Goal: Participate in discussion: Engage in conversation with other users on a specific topic

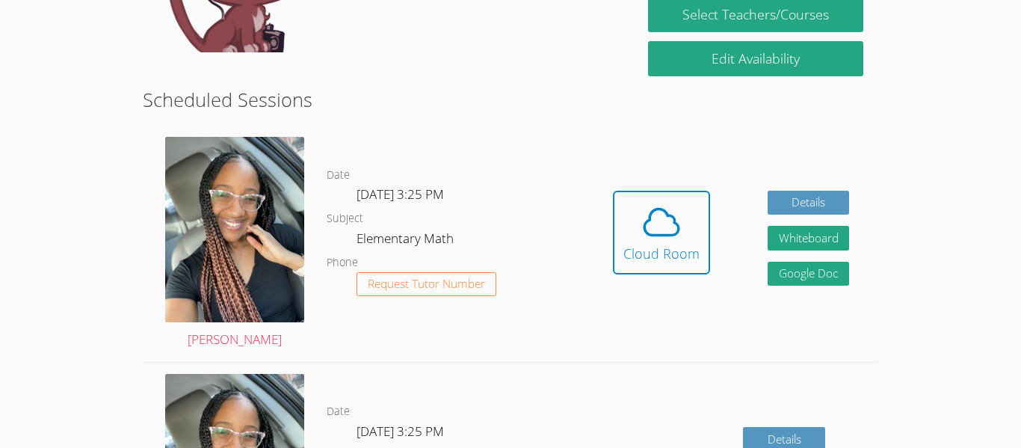
scroll to position [337, 0]
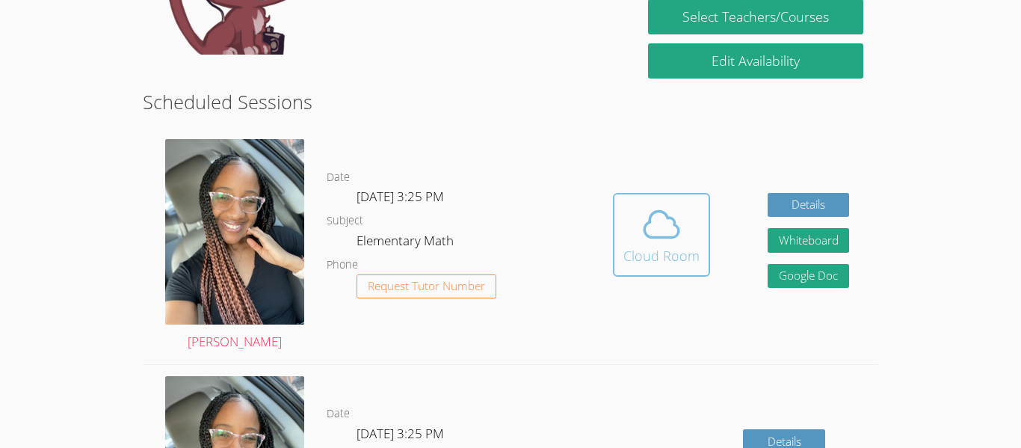
click at [691, 230] on span at bounding box center [661, 224] width 76 height 42
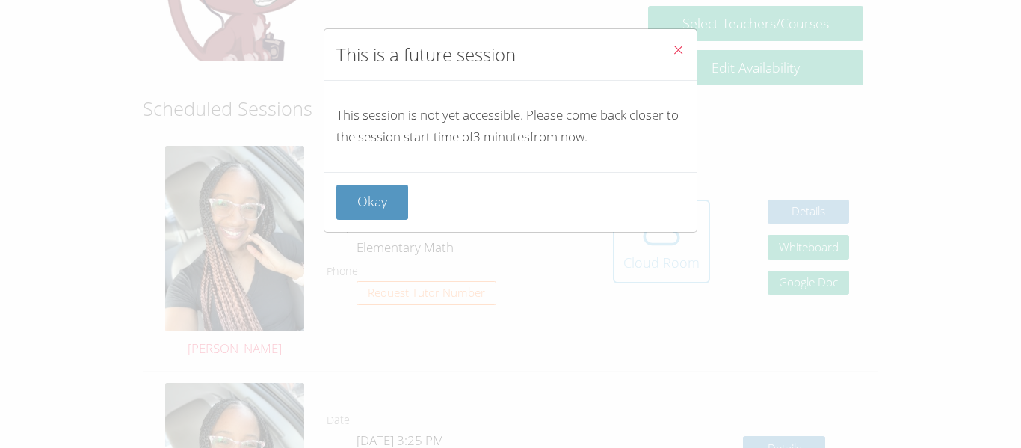
scroll to position [327, 0]
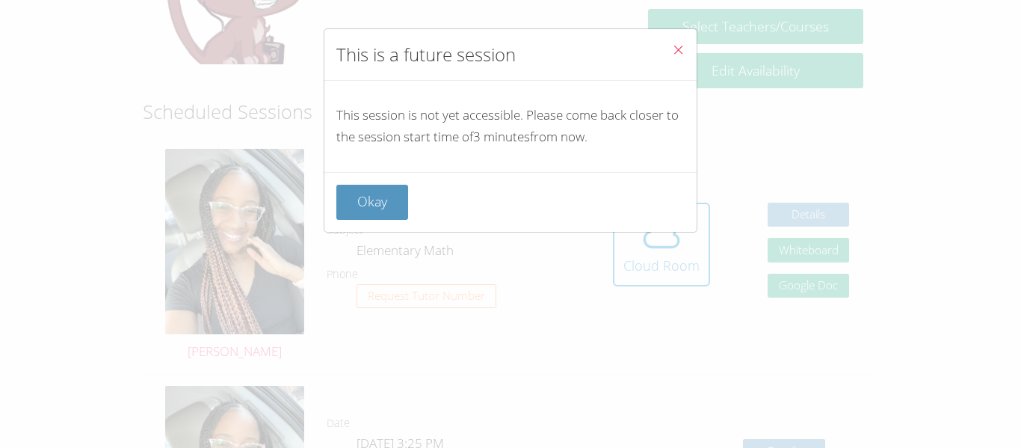
click at [386, 176] on div "Okay" at bounding box center [510, 202] width 372 height 60
click at [359, 217] on button "Okay" at bounding box center [372, 202] width 72 height 35
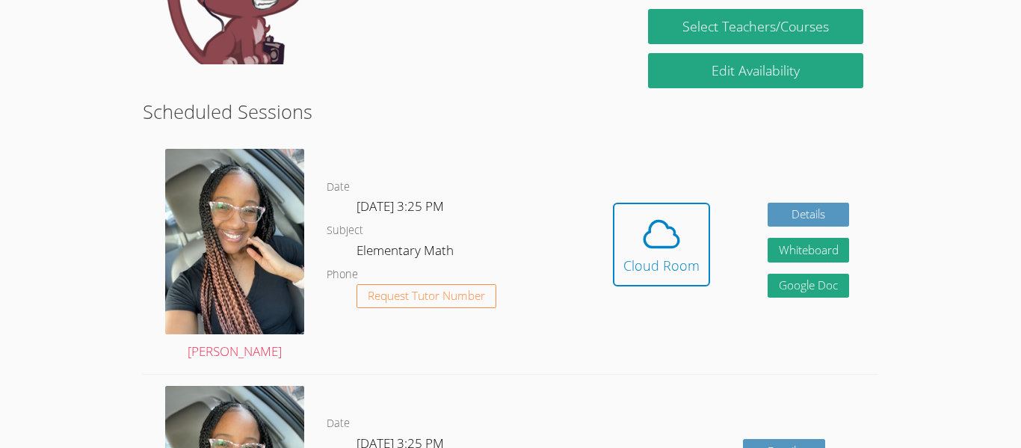
click at [619, 273] on button "Cloud Room" at bounding box center [661, 245] width 97 height 84
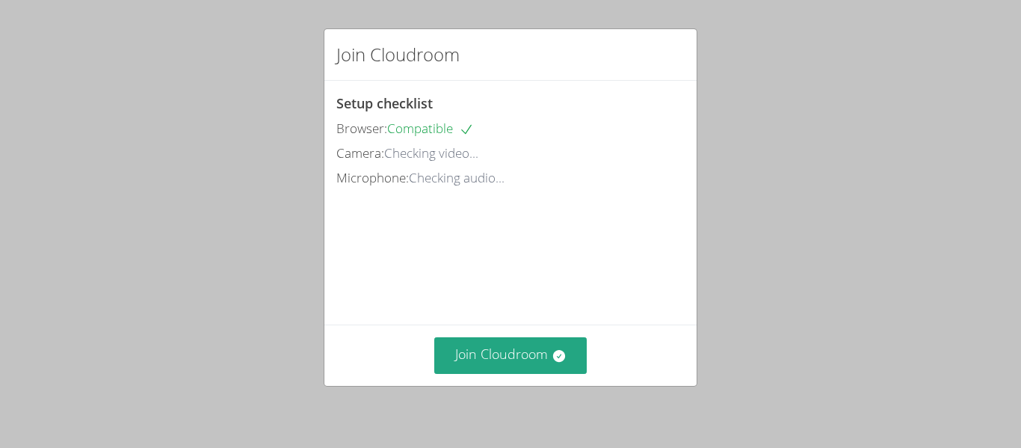
scroll to position [1, 0]
click at [540, 361] on button "Join Cloudroom" at bounding box center [510, 355] width 153 height 37
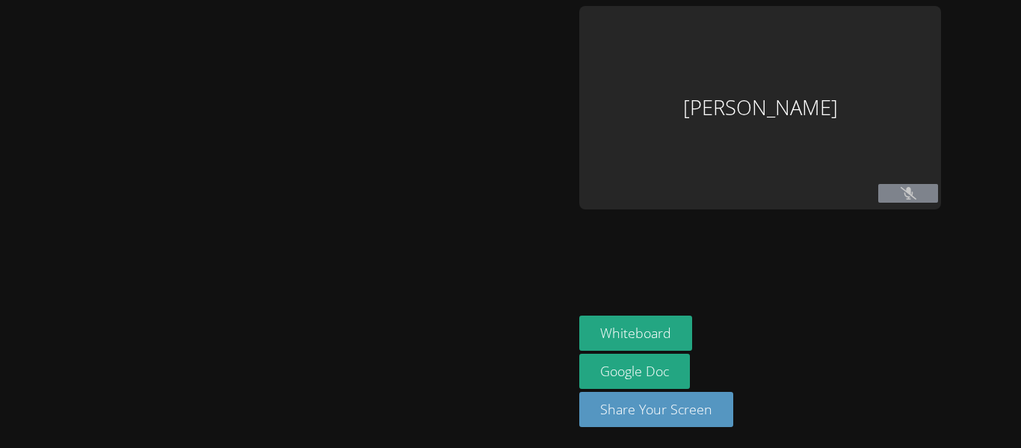
click at [540, 387] on div at bounding box center [286, 224] width 561 height 436
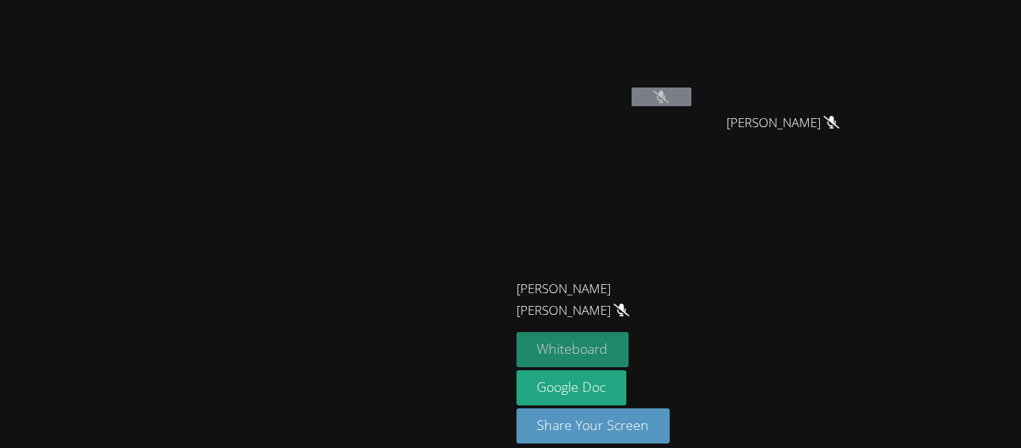
click at [629, 339] on button "Whiteboard" at bounding box center [572, 349] width 113 height 35
click at [669, 101] on icon at bounding box center [661, 96] width 16 height 13
click at [669, 99] on icon at bounding box center [661, 96] width 16 height 13
click at [669, 97] on icon at bounding box center [661, 96] width 16 height 13
click at [669, 100] on icon at bounding box center [661, 96] width 16 height 13
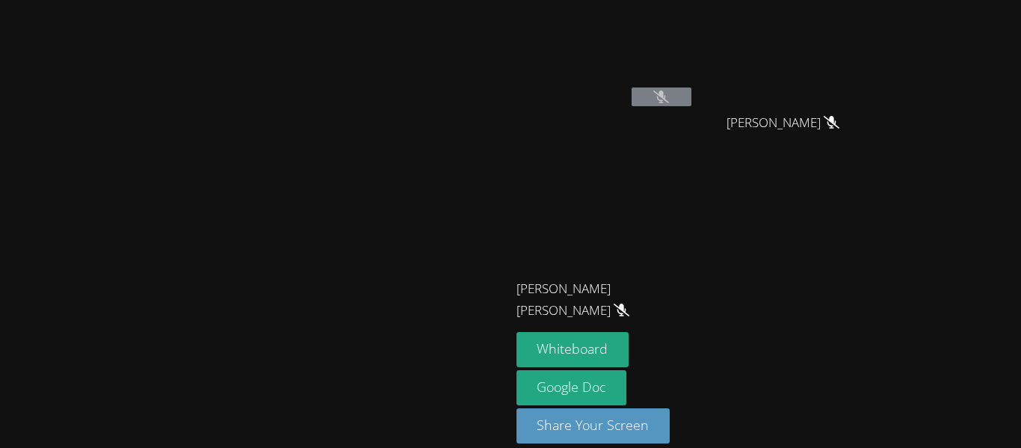
click at [669, 98] on icon at bounding box center [661, 96] width 16 height 13
click at [691, 94] on button at bounding box center [662, 96] width 60 height 19
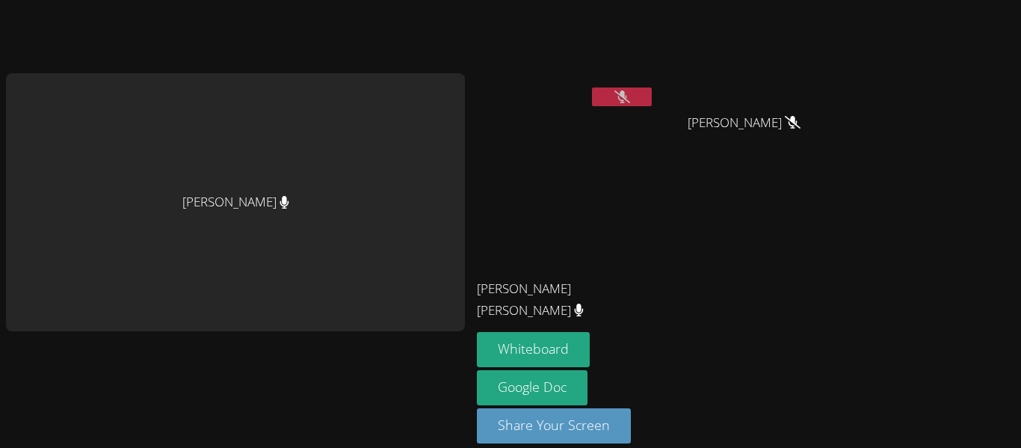
click at [614, 96] on icon at bounding box center [622, 96] width 16 height 13
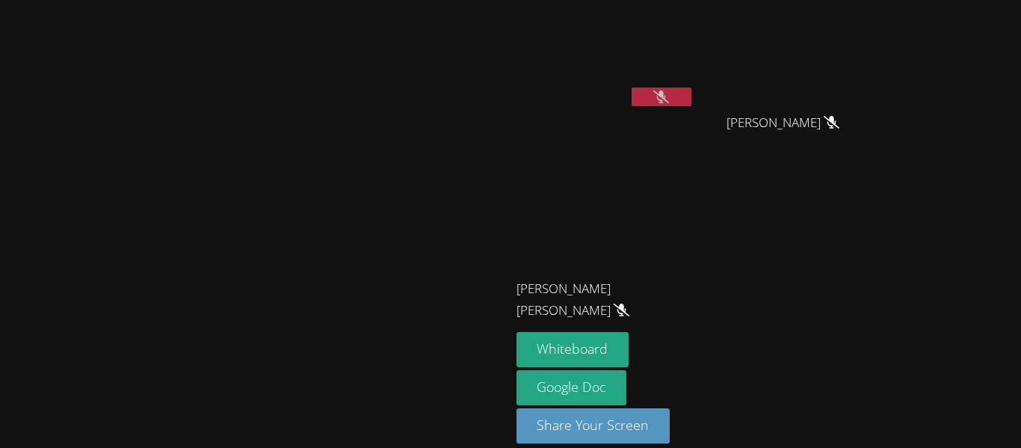
click at [694, 86] on video at bounding box center [605, 56] width 178 height 100
click at [669, 92] on icon at bounding box center [661, 96] width 16 height 13
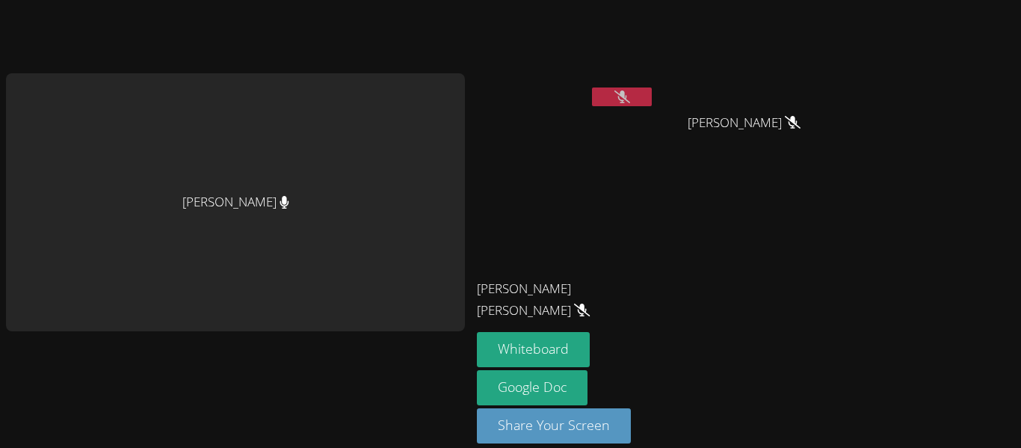
click at [618, 96] on icon at bounding box center [622, 96] width 16 height 13
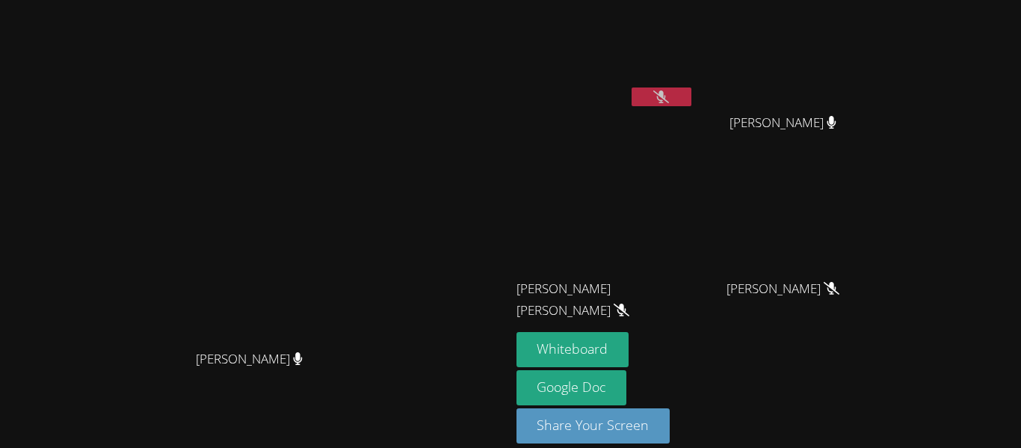
click at [694, 86] on video at bounding box center [605, 56] width 178 height 100
click at [669, 90] on icon at bounding box center [661, 96] width 16 height 13
click at [691, 90] on button at bounding box center [662, 96] width 60 height 19
click at [691, 92] on button at bounding box center [662, 96] width 60 height 19
click at [691, 89] on button at bounding box center [662, 96] width 60 height 19
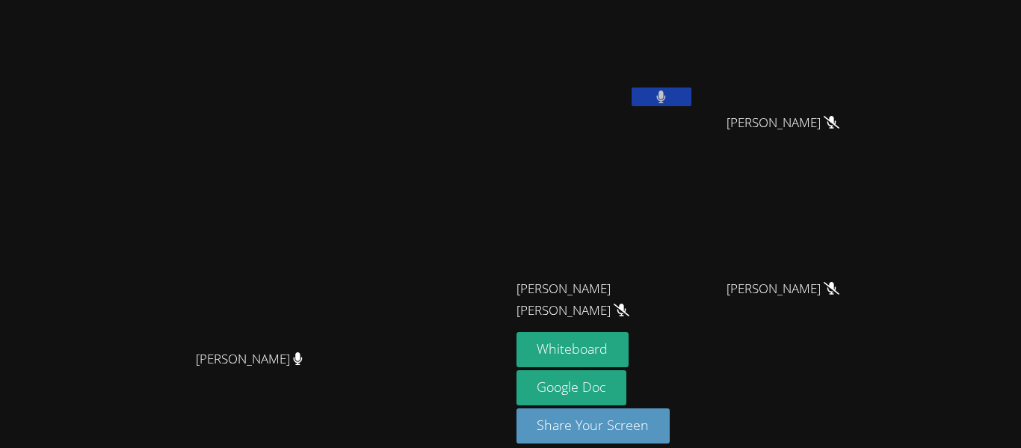
click at [666, 93] on icon at bounding box center [661, 96] width 10 height 13
click at [669, 96] on icon at bounding box center [661, 96] width 16 height 13
click at [691, 102] on button at bounding box center [662, 96] width 60 height 19
click at [669, 97] on icon at bounding box center [661, 96] width 16 height 13
click at [669, 92] on icon at bounding box center [661, 96] width 16 height 13
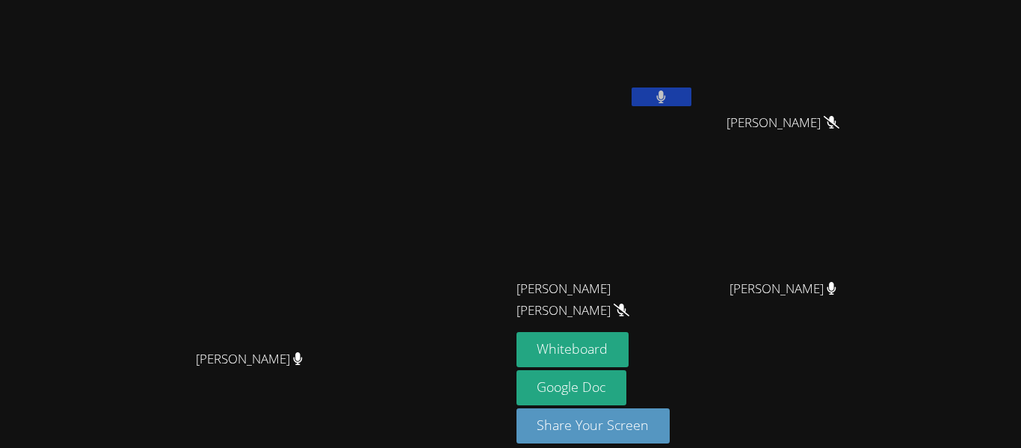
click at [691, 96] on button at bounding box center [662, 96] width 60 height 19
click at [691, 97] on button at bounding box center [662, 96] width 60 height 19
click at [691, 89] on button at bounding box center [662, 96] width 60 height 19
click at [691, 102] on button at bounding box center [662, 96] width 60 height 19
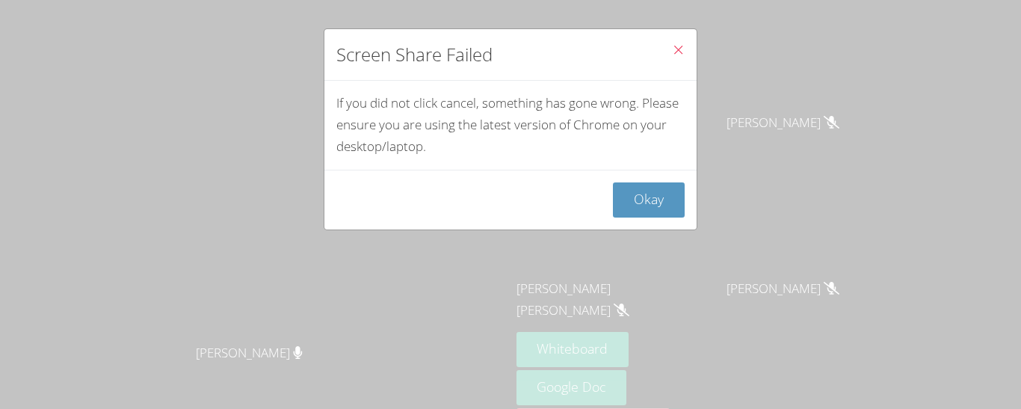
click at [674, 46] on icon "Close" at bounding box center [678, 49] width 13 height 13
click at [664, 203] on button "Okay" at bounding box center [649, 199] width 72 height 35
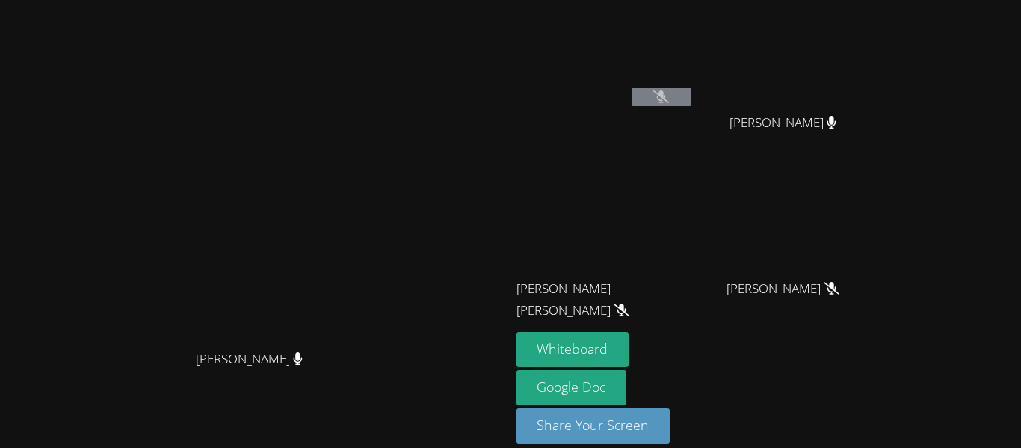
click at [694, 85] on video at bounding box center [605, 56] width 178 height 100
click at [694, 110] on div "[PERSON_NAME]" at bounding box center [605, 59] width 178 height 107
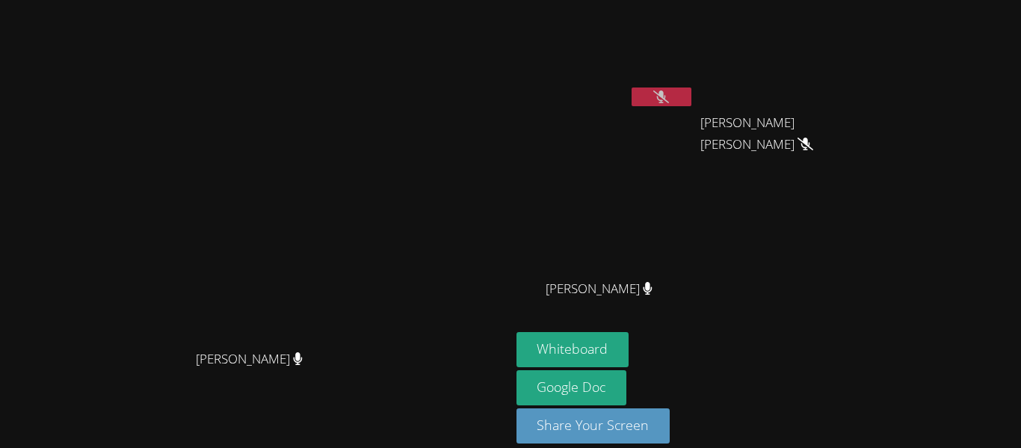
click at [669, 102] on icon at bounding box center [661, 96] width 16 height 13
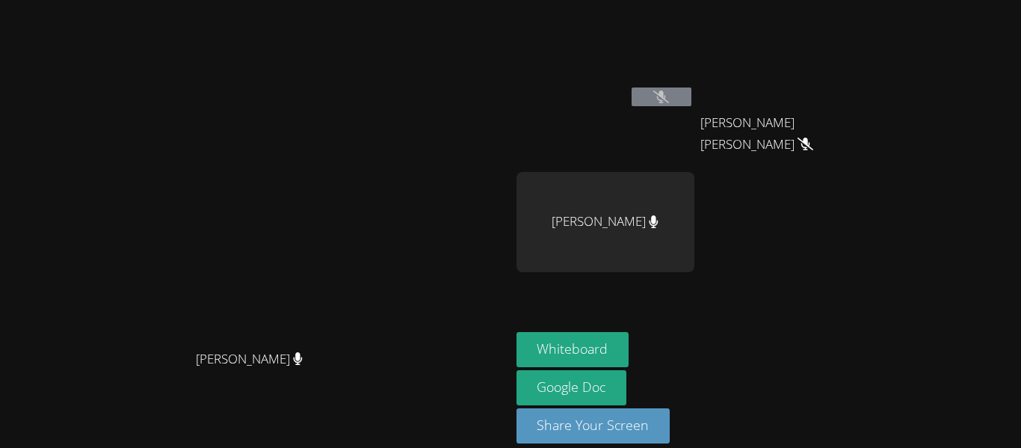
click at [669, 102] on icon at bounding box center [661, 96] width 16 height 13
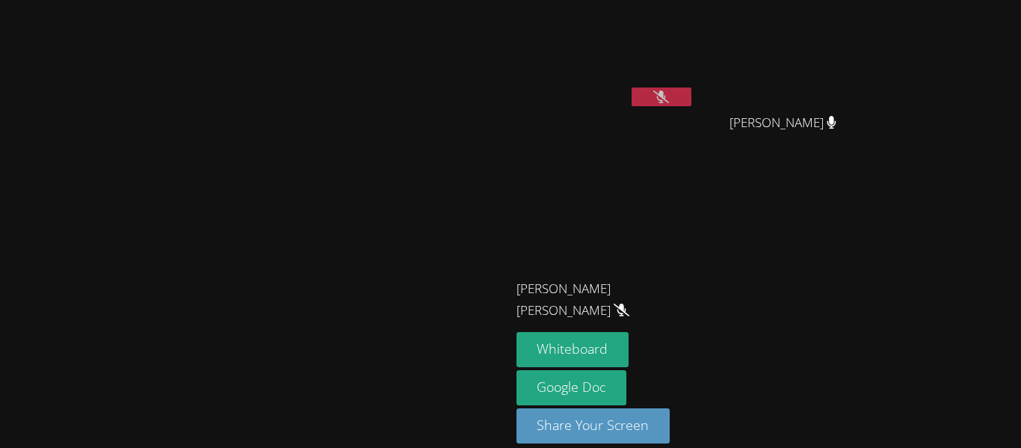
click at [691, 89] on button at bounding box center [662, 96] width 60 height 19
click at [666, 100] on icon at bounding box center [661, 96] width 9 height 13
click at [669, 95] on icon at bounding box center [661, 96] width 16 height 13
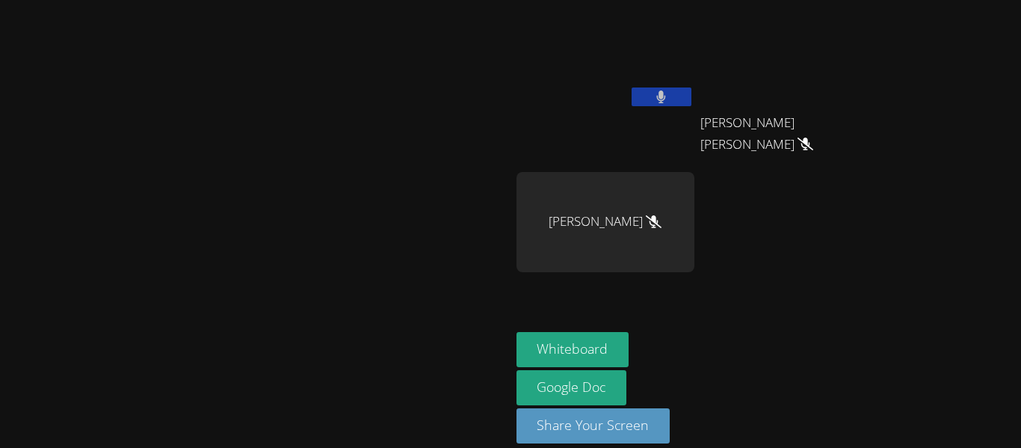
click at [666, 93] on icon at bounding box center [661, 96] width 9 height 13
click at [669, 93] on icon at bounding box center [661, 96] width 16 height 13
click at [661, 217] on icon at bounding box center [654, 221] width 16 height 13
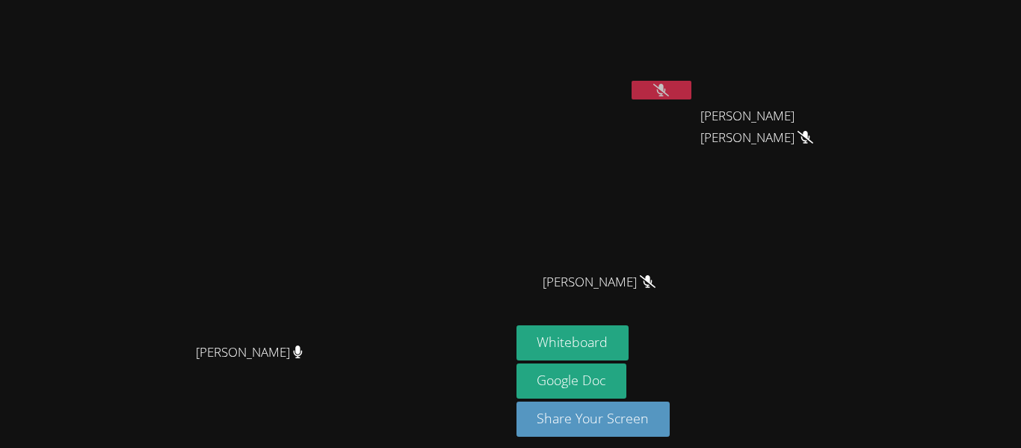
scroll to position [0, 0]
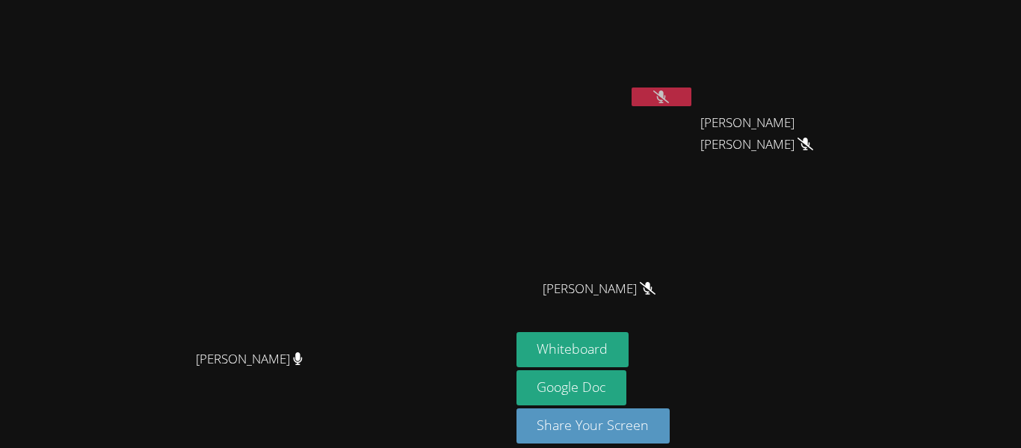
click at [691, 102] on button at bounding box center [662, 96] width 60 height 19
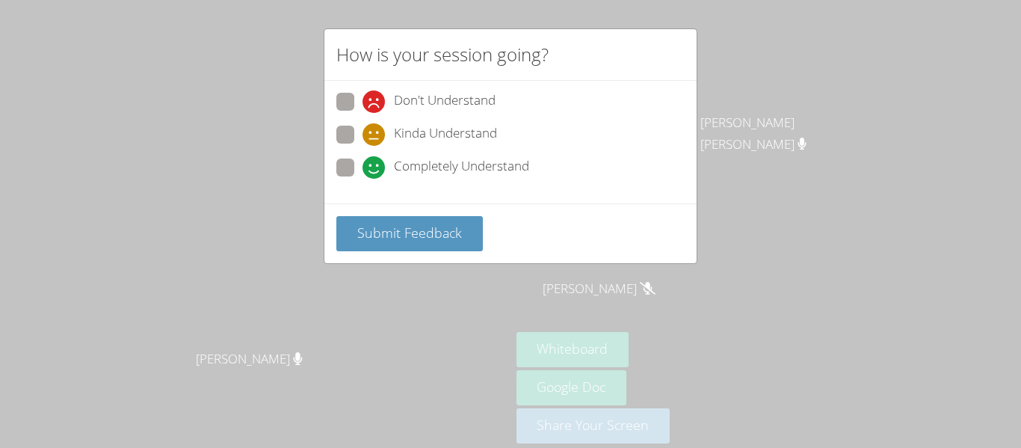
click at [362, 146] on span at bounding box center [362, 146] width 0 height 0
click at [362, 129] on input "Kinda Understand" at bounding box center [368, 132] width 13 height 13
radio input "true"
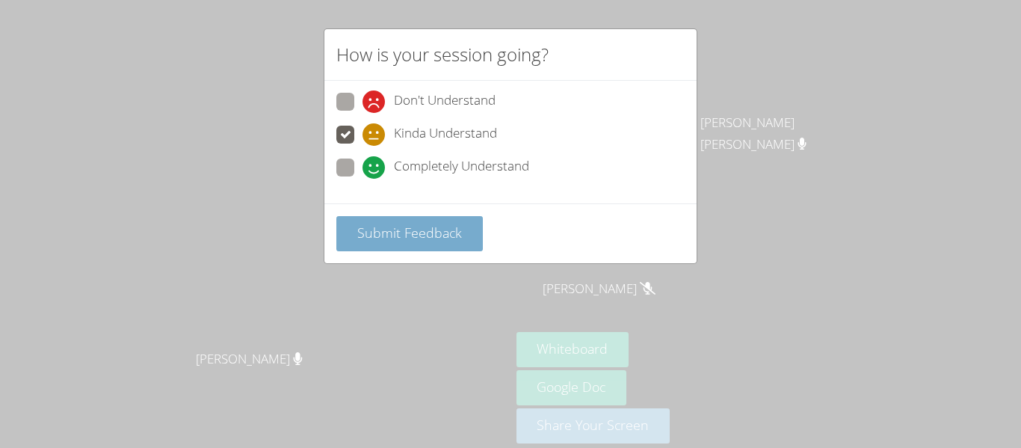
click at [440, 243] on button "Submit Feedback" at bounding box center [409, 233] width 146 height 35
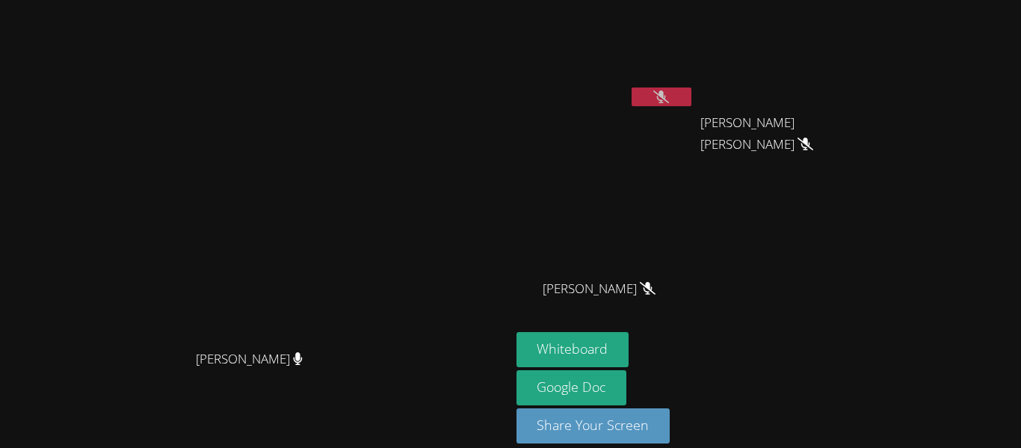
click at [691, 93] on button at bounding box center [662, 96] width 60 height 19
click at [691, 89] on button at bounding box center [662, 96] width 60 height 19
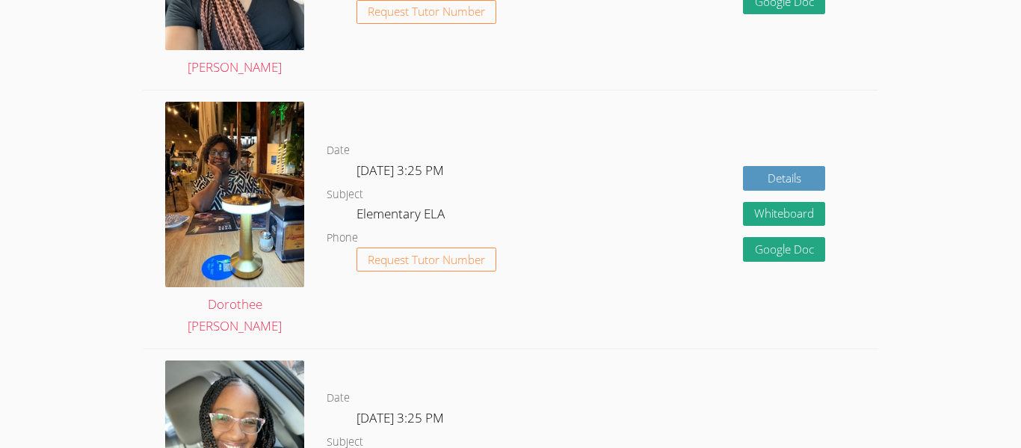
scroll to position [1548, 0]
